Goal: Information Seeking & Learning: Learn about a topic

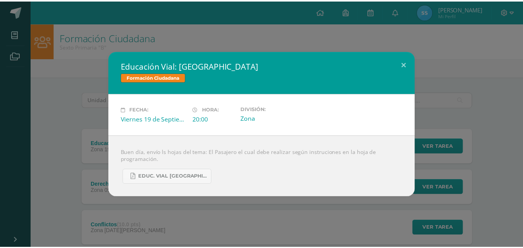
scroll to position [69, 0]
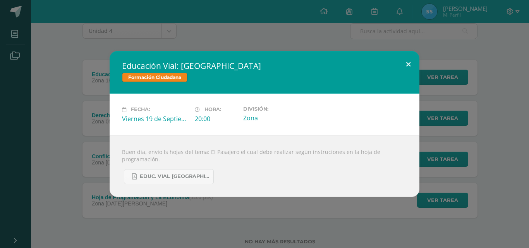
click at [409, 65] on button at bounding box center [408, 64] width 22 height 26
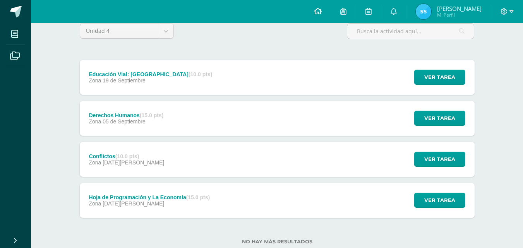
click at [325, 7] on link at bounding box center [318, 11] width 26 height 23
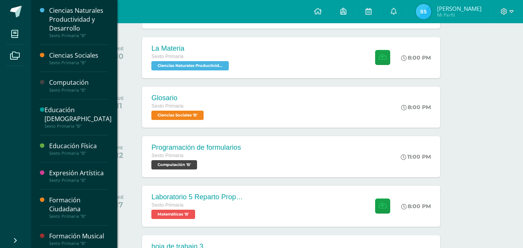
scroll to position [167, 0]
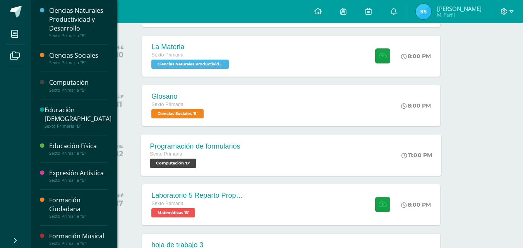
click at [347, 159] on div "Programación de formularios Sexto Primaria Computación 'B' 11:00 PM Programació…" at bounding box center [291, 154] width 301 height 41
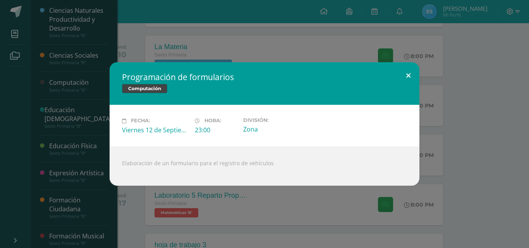
click at [407, 74] on button at bounding box center [408, 75] width 22 height 26
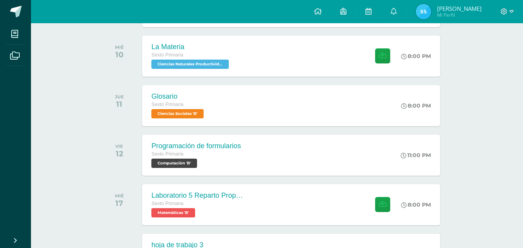
click at [65, 88] on body "Mis cursos Archivos Cerrar panel Ciencias Naturales Productividad y Desarrollo …" at bounding box center [261, 227] width 523 height 788
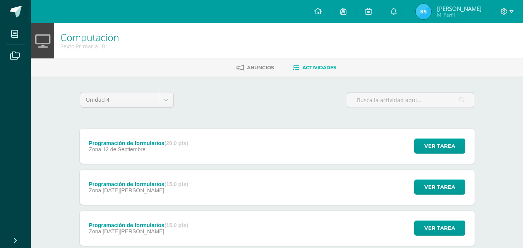
click at [349, 146] on div "Programación de formularios (20.0 pts) Zona [DATE] Ver tarea Programación de fo…" at bounding box center [277, 146] width 395 height 35
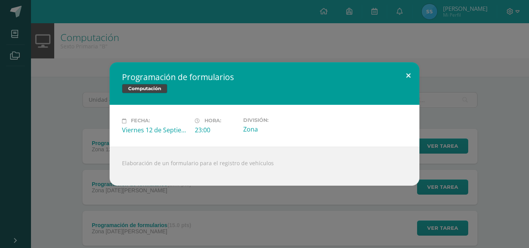
click at [404, 74] on button at bounding box center [408, 75] width 22 height 26
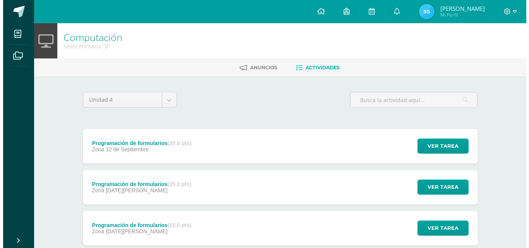
scroll to position [49, 0]
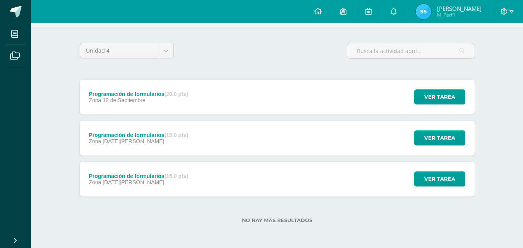
click at [366, 190] on div "Programación de formularios (15.0 pts) Zona [DATE][PERSON_NAME] Ver tarea Progr…" at bounding box center [277, 179] width 395 height 35
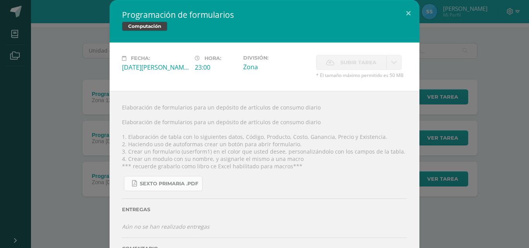
click at [184, 184] on span "Sexto Primaria .pdf" at bounding box center [169, 184] width 58 height 6
